Goal: Task Accomplishment & Management: Complete application form

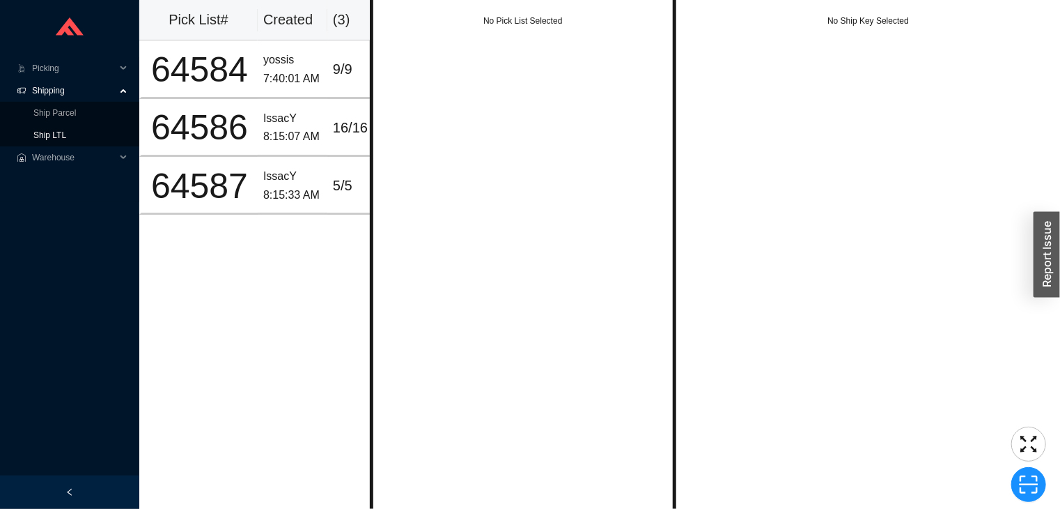
click at [51, 132] on link "Ship LTL" at bounding box center [49, 135] width 33 height 10
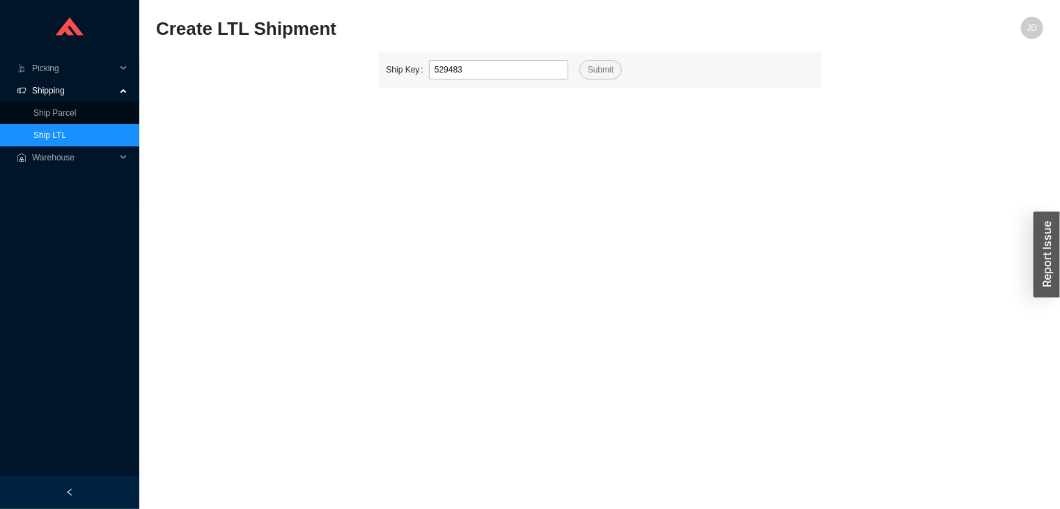
type input "529483"
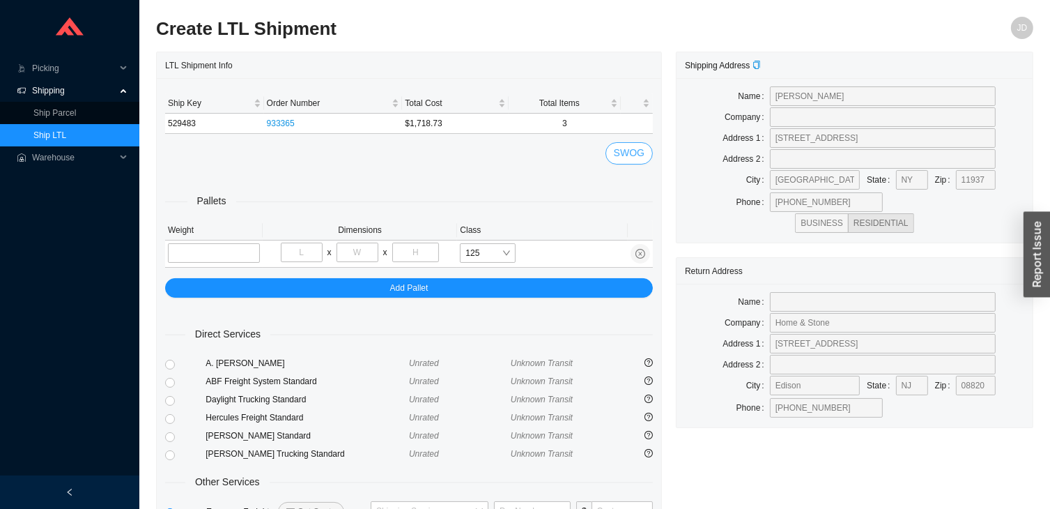
click at [625, 160] on span "SWOG" at bounding box center [629, 153] width 31 height 16
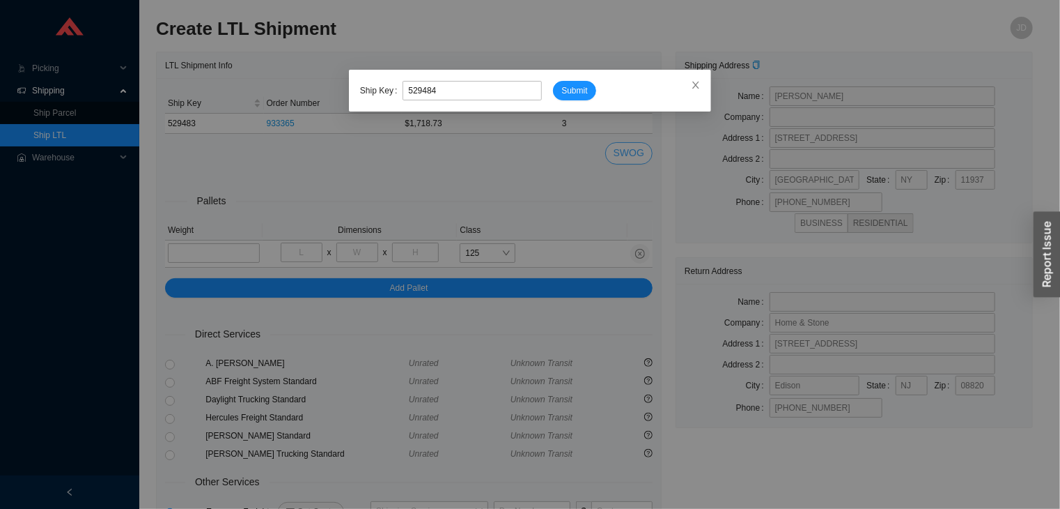
type input "529484"
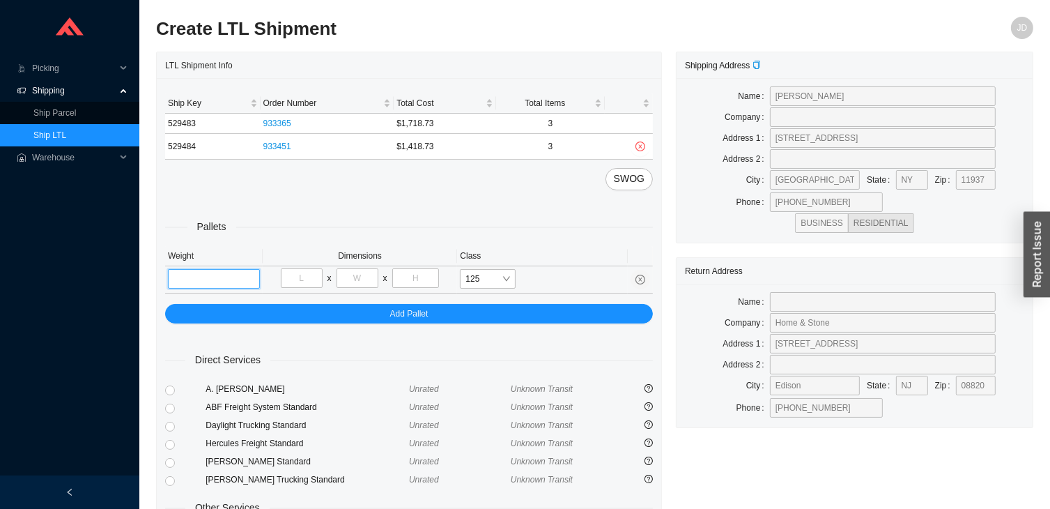
click at [223, 280] on input "tel" at bounding box center [214, 279] width 92 height 20
type input "321"
click at [295, 284] on input "tel" at bounding box center [302, 278] width 42 height 20
type input "40"
click at [368, 279] on input "tel" at bounding box center [357, 278] width 42 height 20
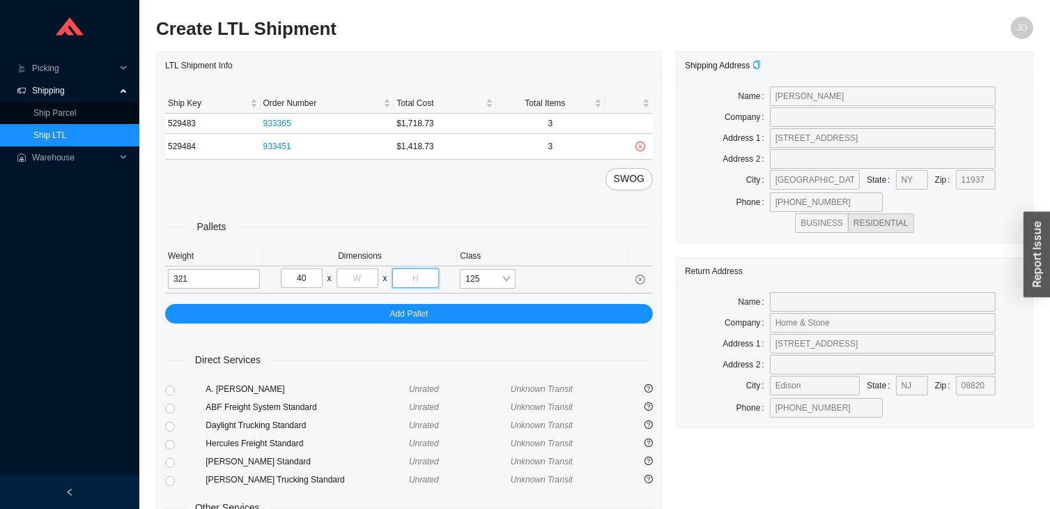
click at [419, 271] on input "tel" at bounding box center [415, 278] width 47 height 20
type input "55"
click at [360, 279] on input "tel" at bounding box center [357, 278] width 42 height 20
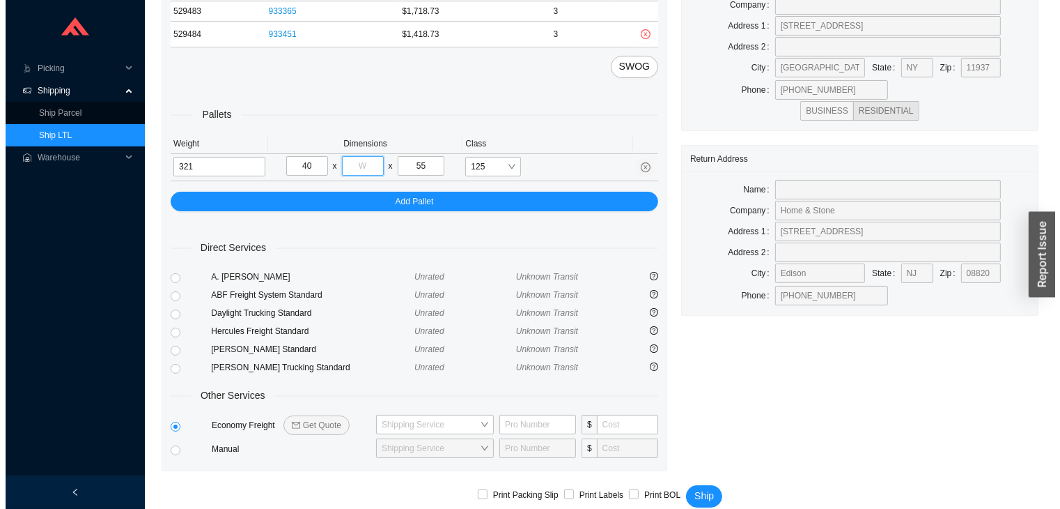
scroll to position [128, 0]
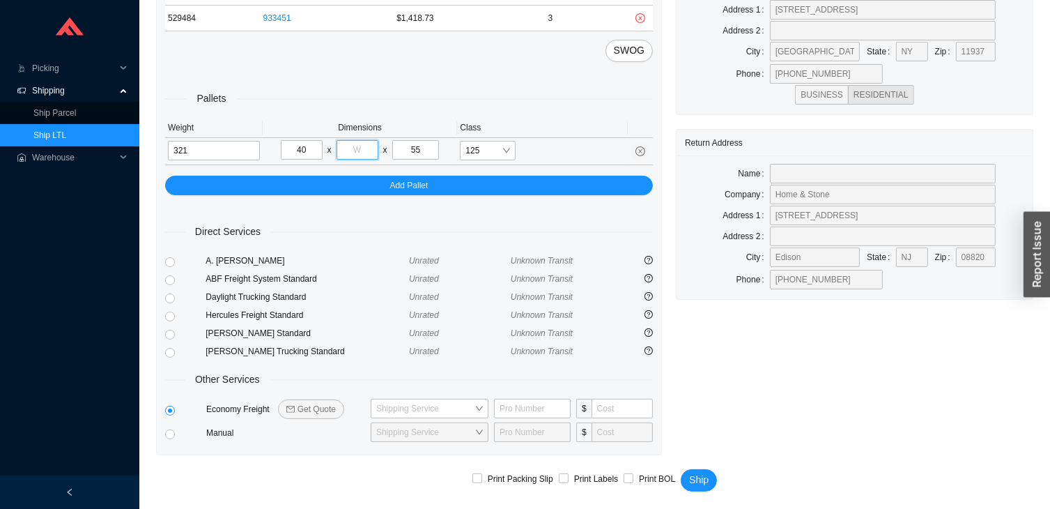
click at [351, 141] on input "tel" at bounding box center [357, 150] width 42 height 20
type input "48"
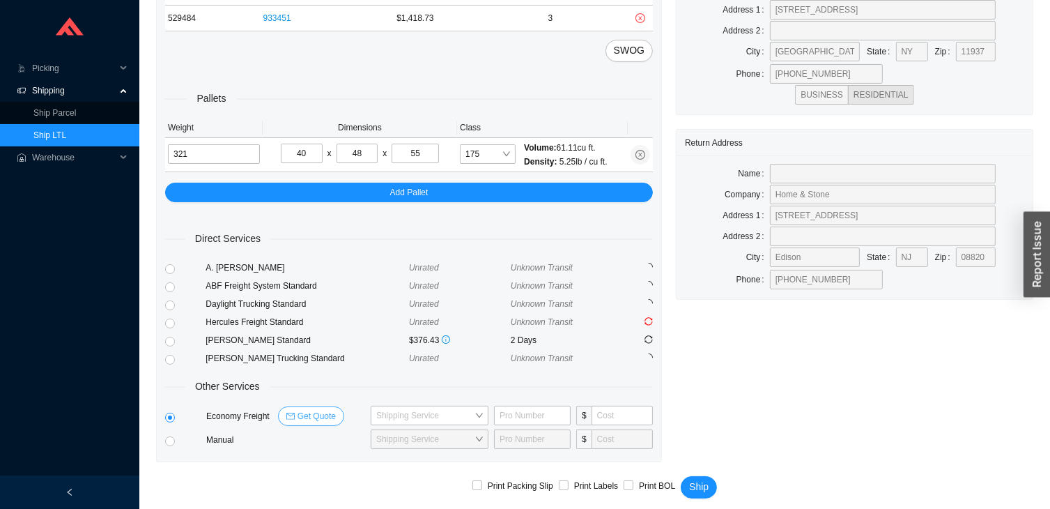
click at [315, 412] on span "Get Quote" at bounding box center [316, 416] width 38 height 14
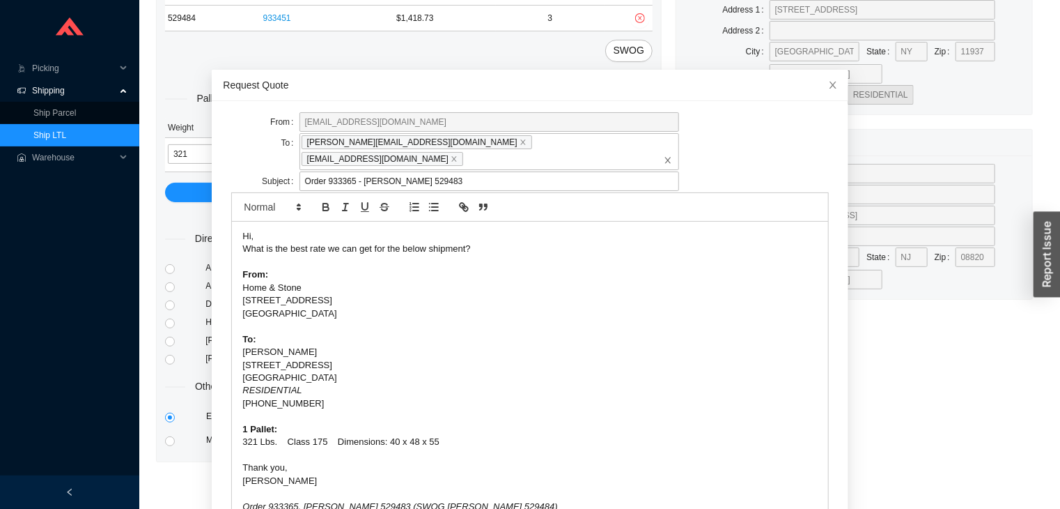
scroll to position [54, 0]
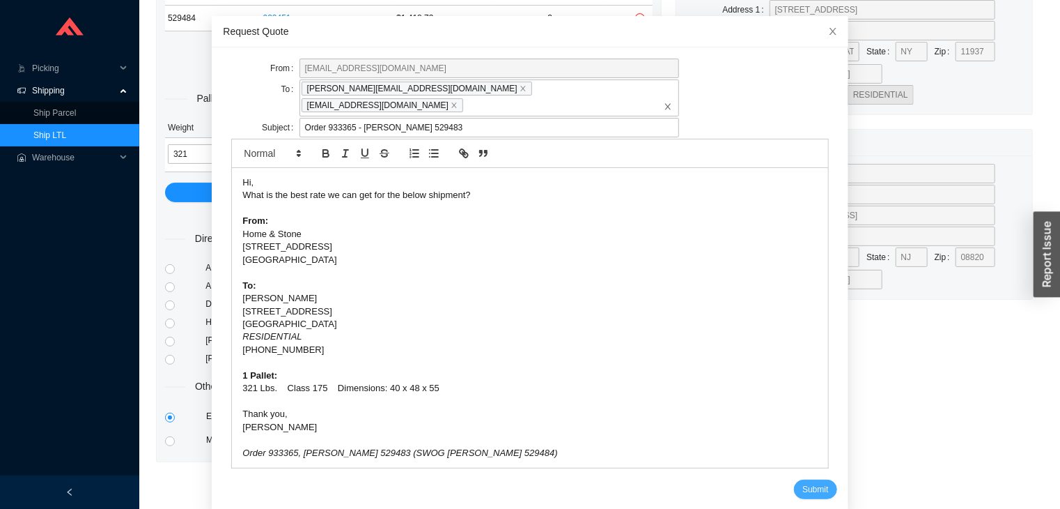
click at [803, 482] on span "Submit" at bounding box center [816, 489] width 26 height 14
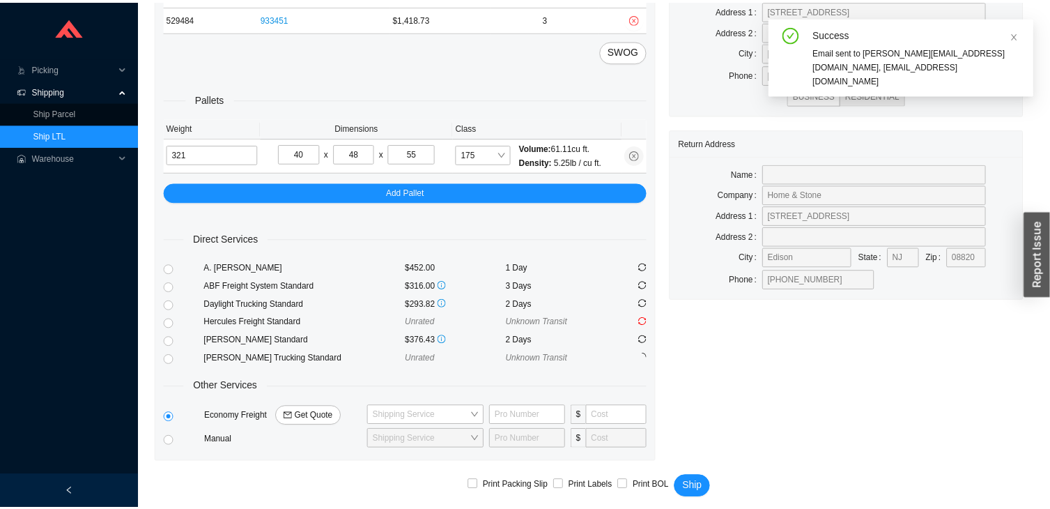
scroll to position [0, 0]
